Goal: Consume media (video, audio): Consume media (video, audio)

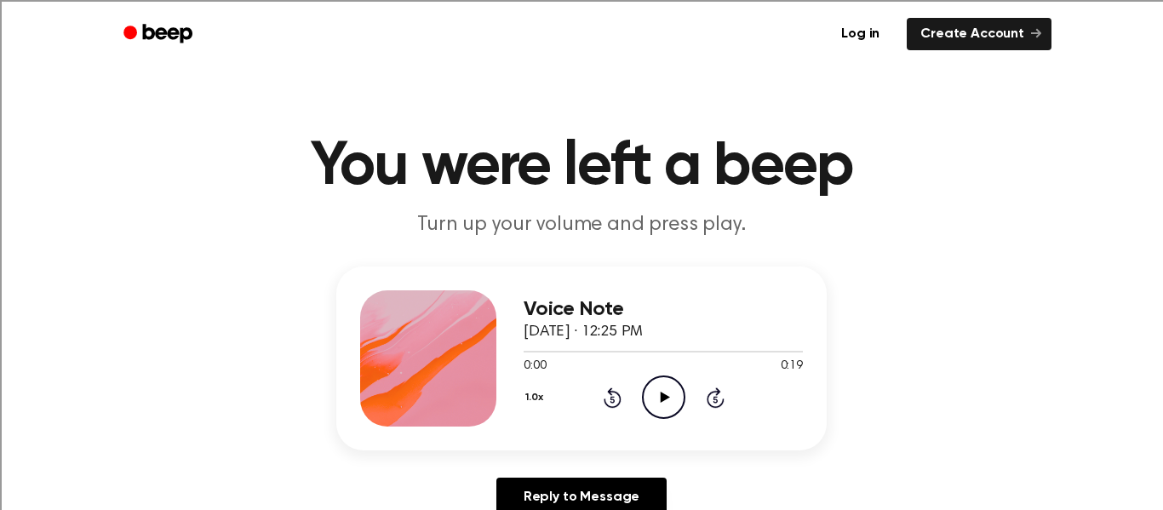
click at [667, 382] on icon "Play Audio" at bounding box center [663, 397] width 43 height 43
click at [140, 41] on icon "Beep" at bounding box center [159, 33] width 72 height 25
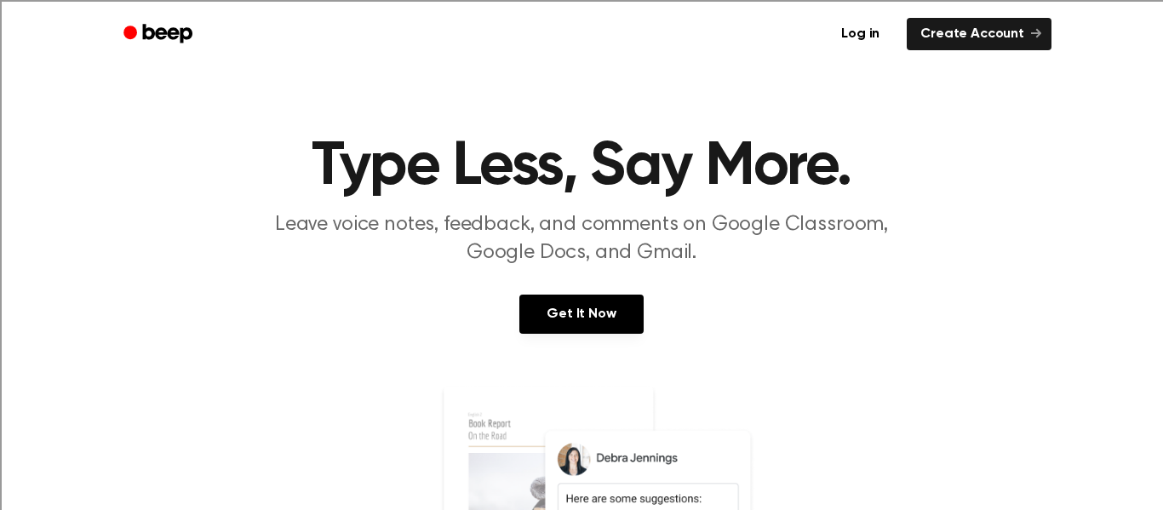
click at [857, 29] on link "Log in" at bounding box center [860, 33] width 72 height 39
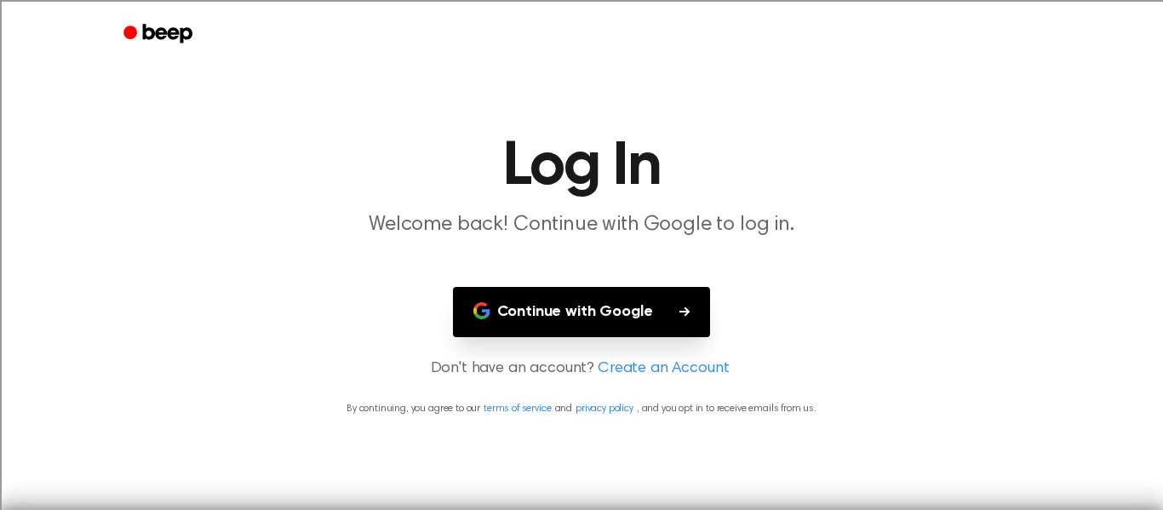
click at [128, 43] on icon "Beep" at bounding box center [159, 33] width 72 height 25
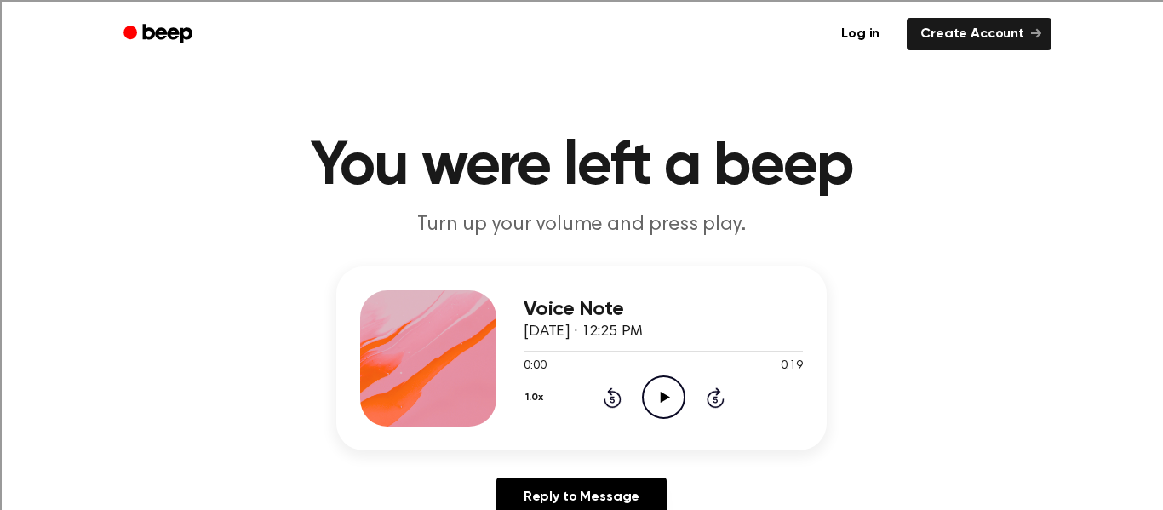
click at [681, 393] on icon "Play Audio" at bounding box center [663, 397] width 43 height 43
click at [676, 399] on icon "Play Audio" at bounding box center [663, 397] width 43 height 43
click at [667, 378] on icon "Play Audio" at bounding box center [663, 397] width 43 height 43
click at [612, 399] on icon at bounding box center [612, 399] width 4 height 7
click at [606, 394] on icon "Rewind 5 seconds" at bounding box center [612, 398] width 19 height 22
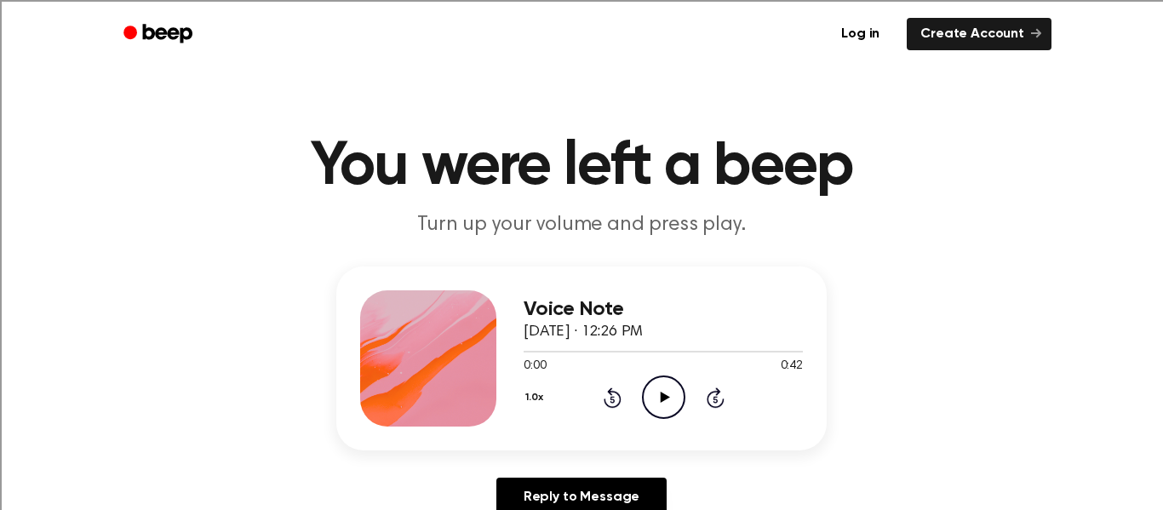
click at [606, 387] on icon "Rewind 5 seconds" at bounding box center [612, 398] width 19 height 22
click at [612, 399] on icon at bounding box center [612, 399] width 4 height 7
click at [664, 400] on icon at bounding box center [664, 397] width 9 height 11
click at [651, 395] on icon "Pause Audio" at bounding box center [663, 397] width 43 height 43
click at [658, 388] on icon "Play Audio" at bounding box center [663, 397] width 43 height 43
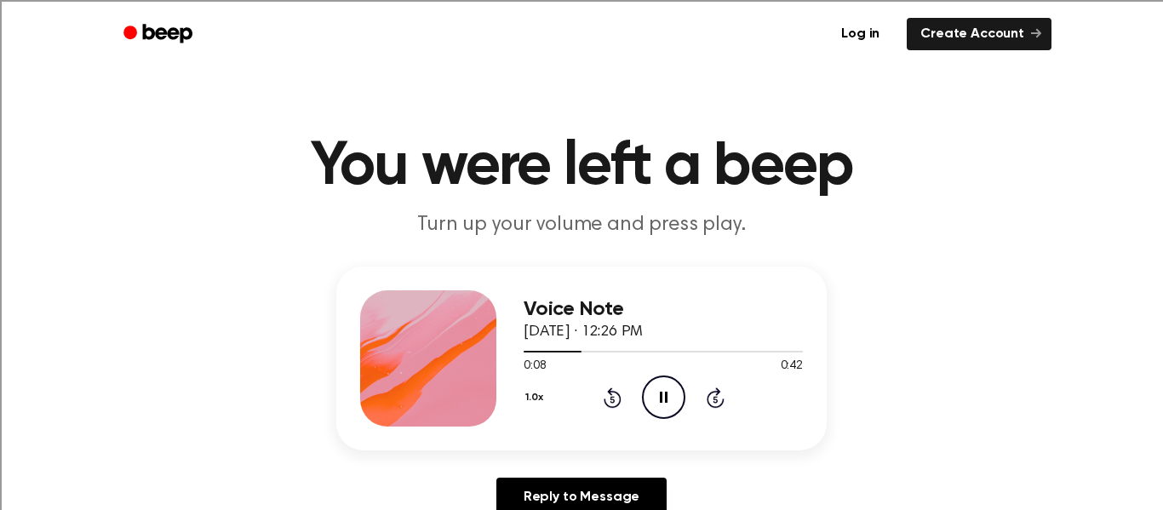
click at [669, 399] on icon "Pause Audio" at bounding box center [663, 397] width 43 height 43
click at [653, 385] on icon "Play Audio" at bounding box center [663, 397] width 43 height 43
click at [663, 387] on icon "Play Audio" at bounding box center [663, 397] width 43 height 43
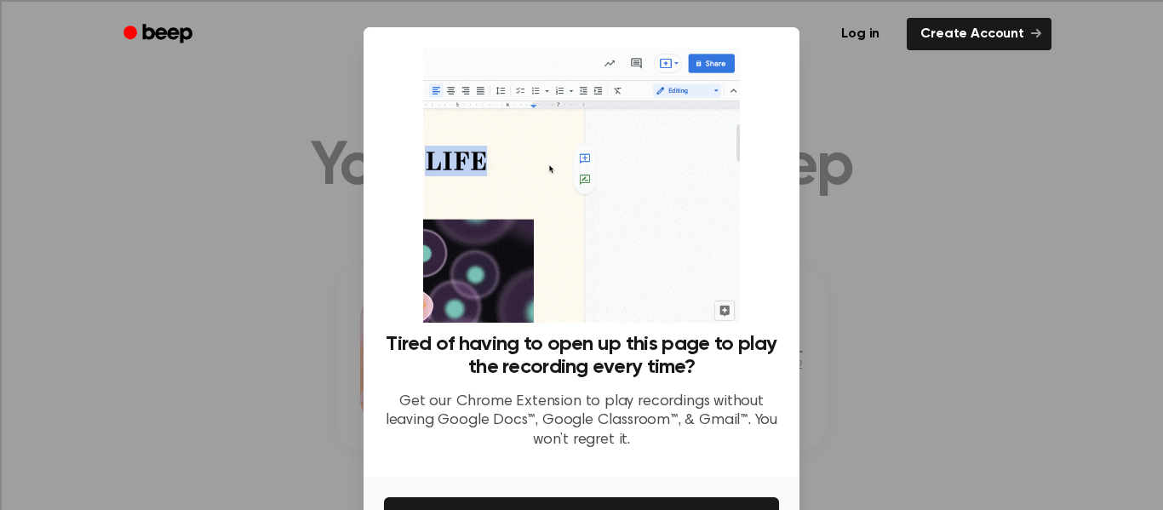
click at [953, 239] on div at bounding box center [581, 255] width 1163 height 510
click at [331, 83] on div at bounding box center [581, 255] width 1163 height 510
click at [381, 51] on ul "Log in Create Account" at bounding box center [636, 33] width 830 height 39
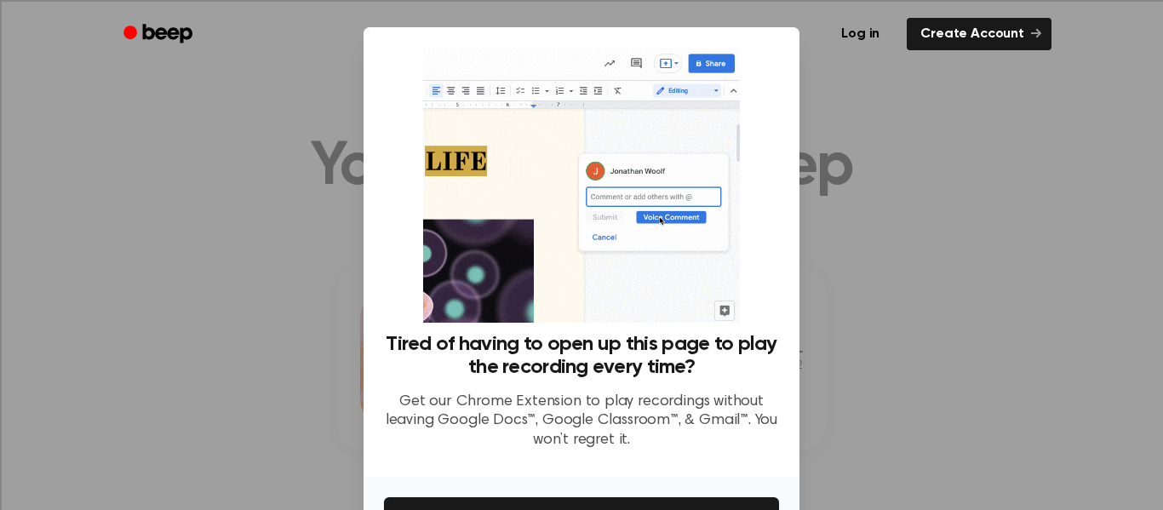
click at [404, 45] on ul "Log in Create Account" at bounding box center [636, 33] width 830 height 39
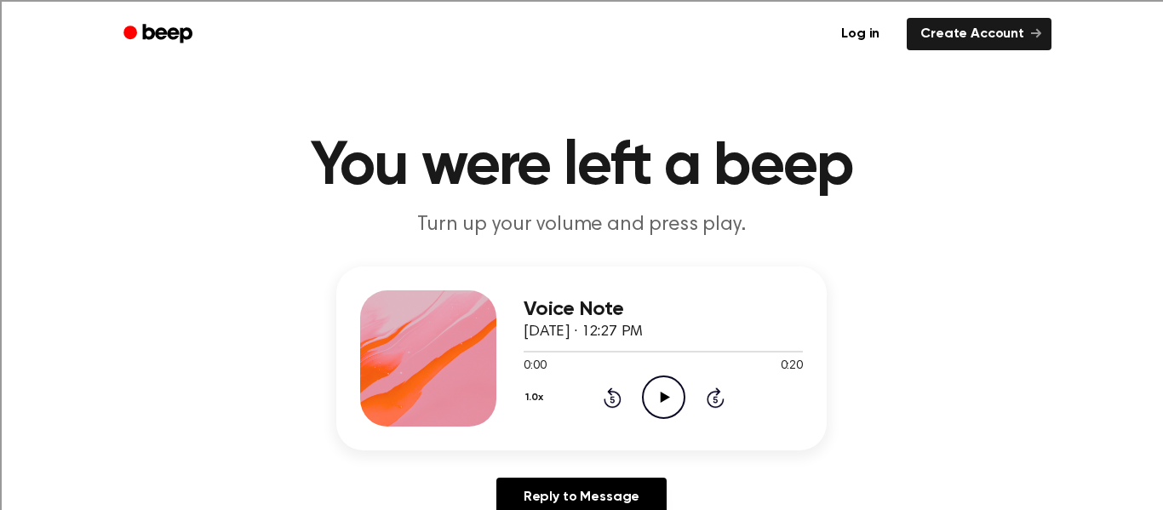
click at [674, 388] on icon "Play Audio" at bounding box center [663, 397] width 43 height 43
